Goal: Find specific page/section: Find specific page/section

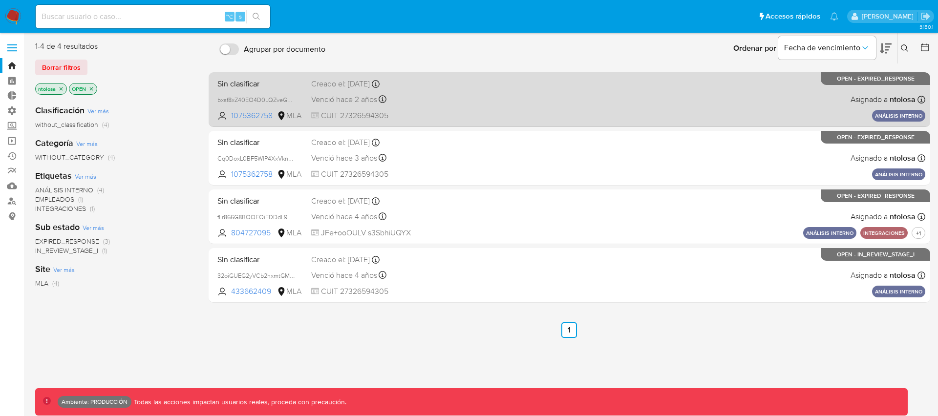
click at [454, 98] on div "Venció hace 2 años Vence el 14/08/2023 12:00:38" at bounding box center [385, 99] width 148 height 13
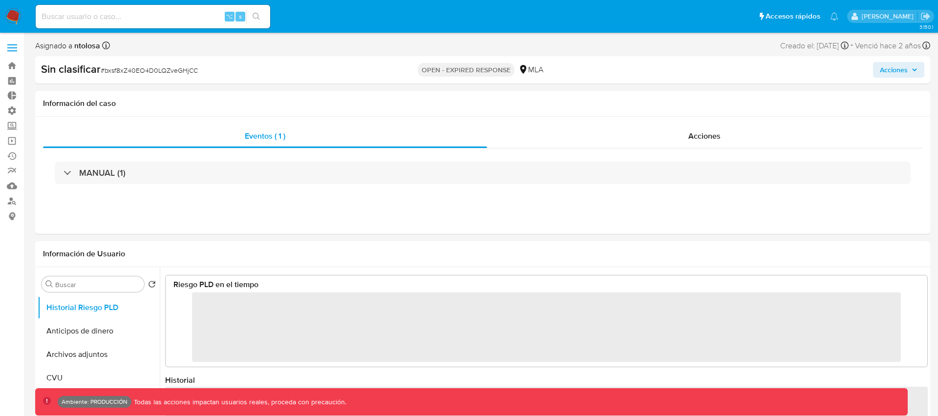
select select "10"
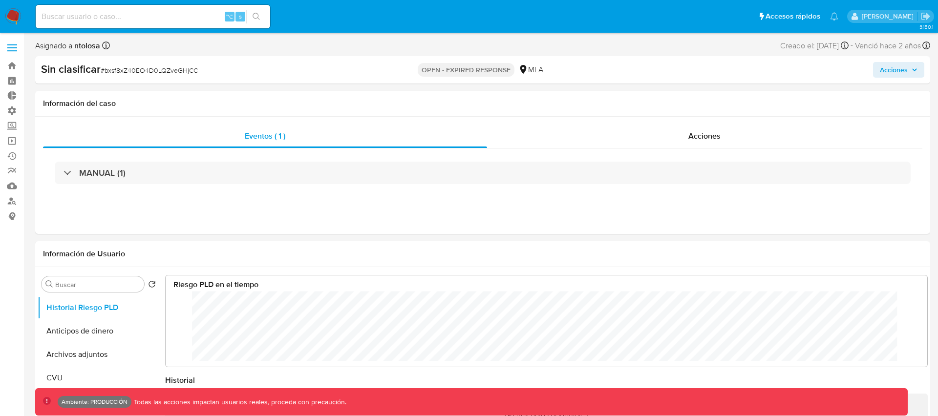
scroll to position [73, 742]
click at [162, 12] on input at bounding box center [153, 16] width 234 height 13
type input "fravega"
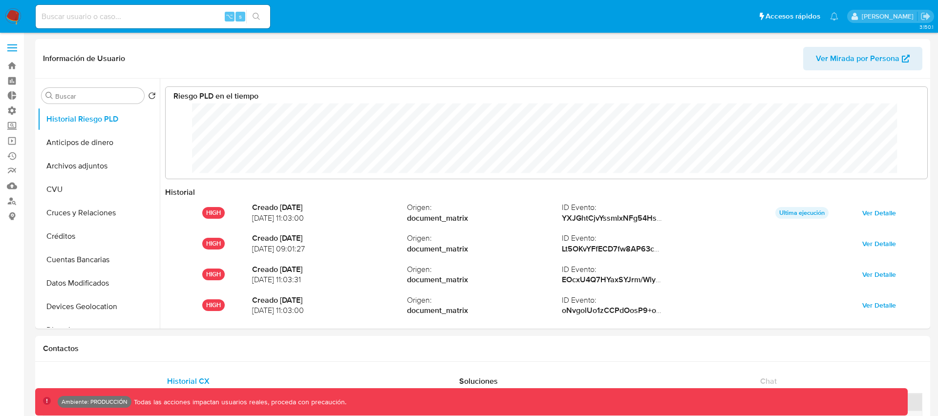
scroll to position [73, 742]
select select "10"
click at [11, 66] on link "Bandeja" at bounding box center [58, 65] width 116 height 15
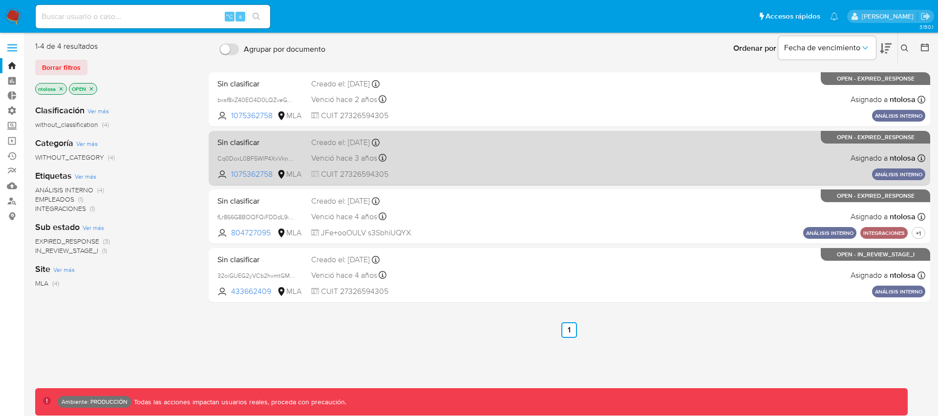
click at [470, 161] on div "Sin clasificar Cq0DoxL0BF5WlP4XxVkn5BY9 1075362758 MLA Creado el: 16/02/2022 Cr…" at bounding box center [569, 157] width 712 height 49
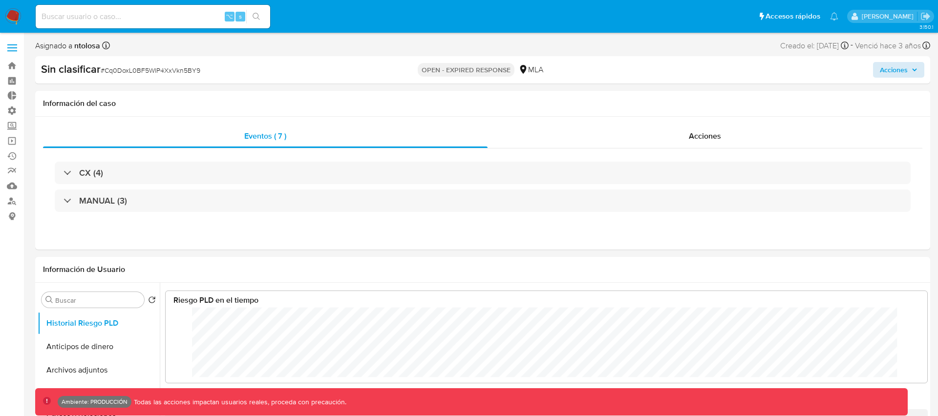
scroll to position [73, 742]
select select "10"
click at [916, 70] on icon "button" at bounding box center [914, 70] width 6 height 6
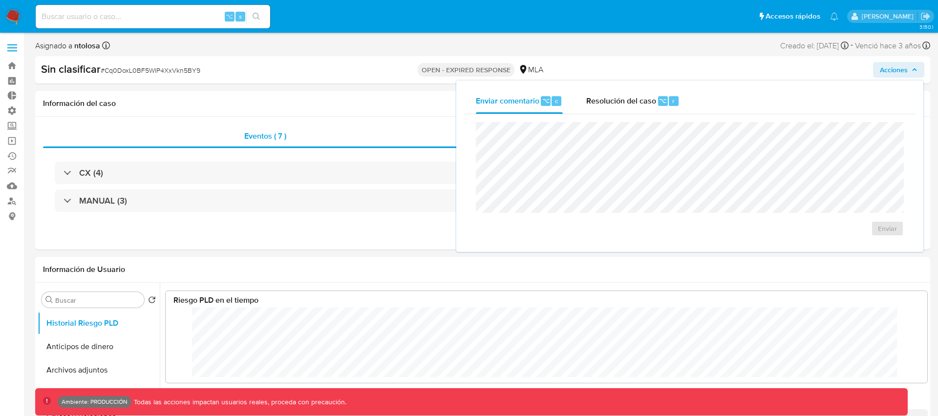
click at [916, 70] on icon "button" at bounding box center [914, 69] width 4 height 2
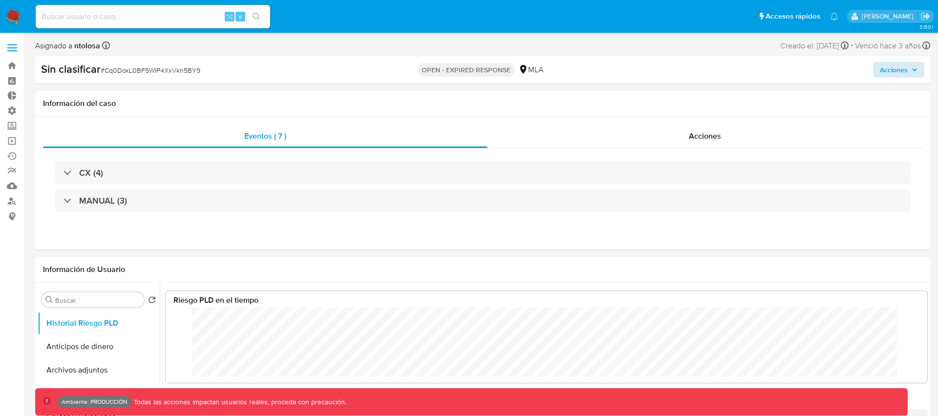
click at [685, 64] on div "Acciones" at bounding box center [779, 70] width 292 height 16
